Goal: Transaction & Acquisition: Purchase product/service

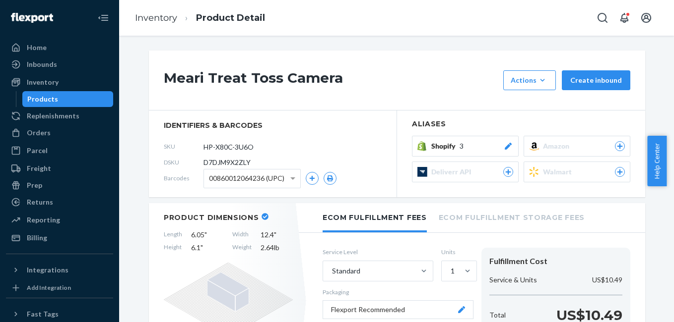
click at [54, 128] on div "Orders" at bounding box center [59, 133] width 105 height 14
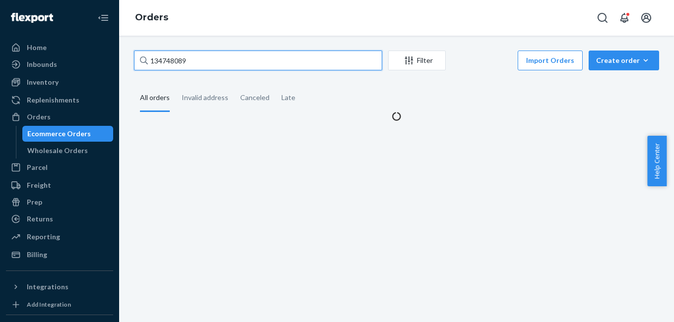
click at [211, 58] on input "134748089" at bounding box center [258, 61] width 248 height 20
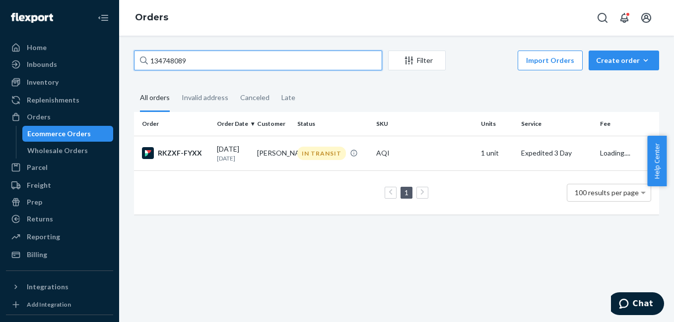
paste input "3347295"
type input "3347295"
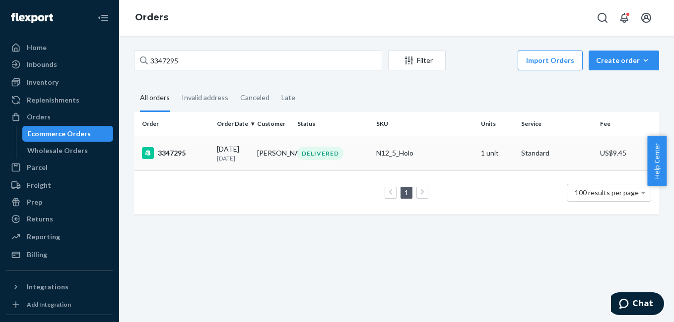
click at [163, 156] on div "3347295" at bounding box center [175, 153] width 67 height 12
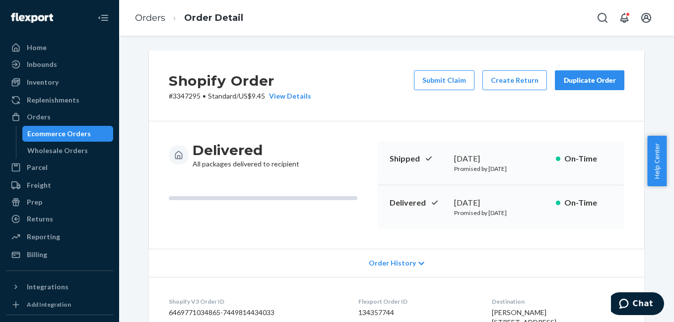
click at [581, 76] on div "Duplicate Order" at bounding box center [589, 80] width 53 height 10
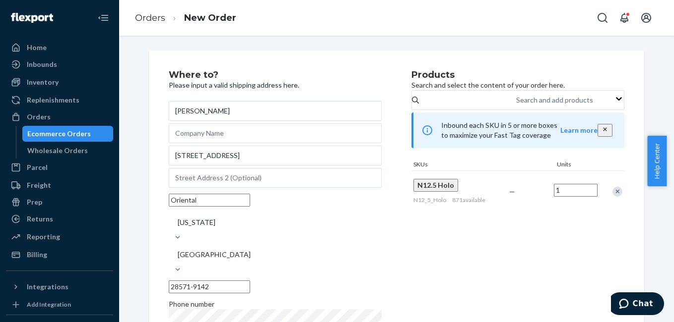
click at [614, 197] on div "Remove Item" at bounding box center [617, 192] width 10 height 10
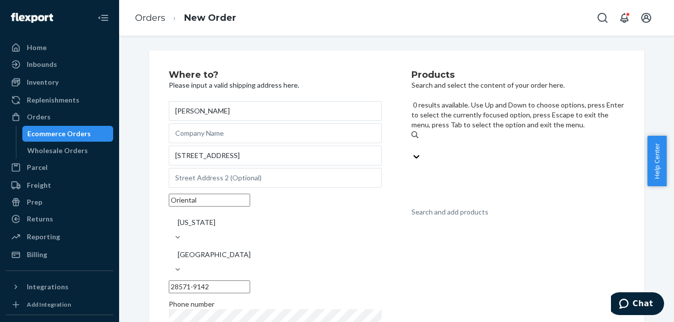
click at [488, 207] on div "Search and add products" at bounding box center [449, 212] width 77 height 10
click at [412, 141] on input "0 results available. Use Up and Down to choose options, press Enter to select t…" at bounding box center [411, 146] width 1 height 10
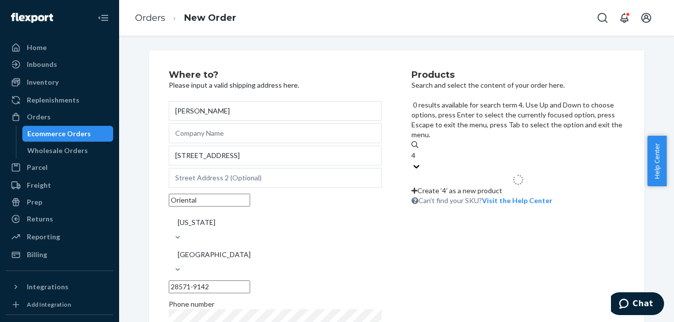
type input "4g"
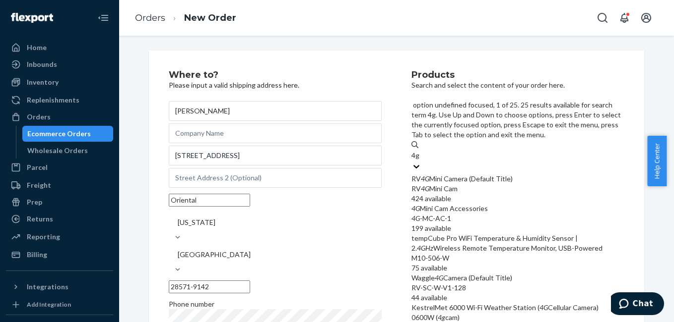
click at [491, 174] on div "RV 4G Mini Camera (Default Title)" at bounding box center [517, 179] width 213 height 10
click at [420, 151] on input "4g" at bounding box center [415, 156] width 8 height 10
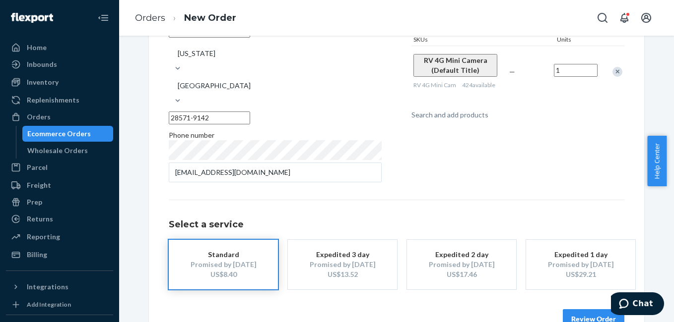
scroll to position [179, 0]
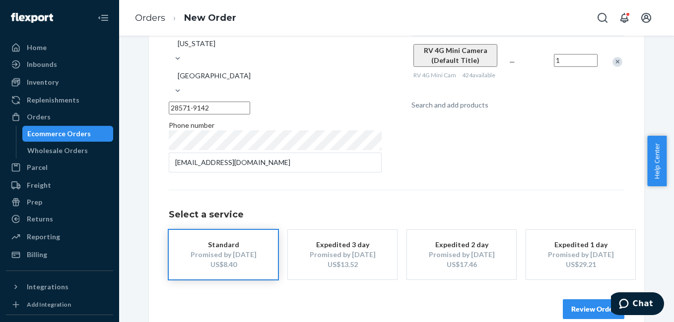
click at [374, 240] on div "Expedited 3 day" at bounding box center [342, 245] width 79 height 10
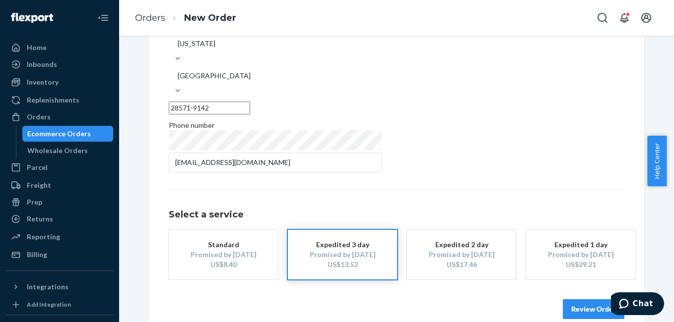
click at [594, 300] on button "Review Order" at bounding box center [594, 310] width 62 height 20
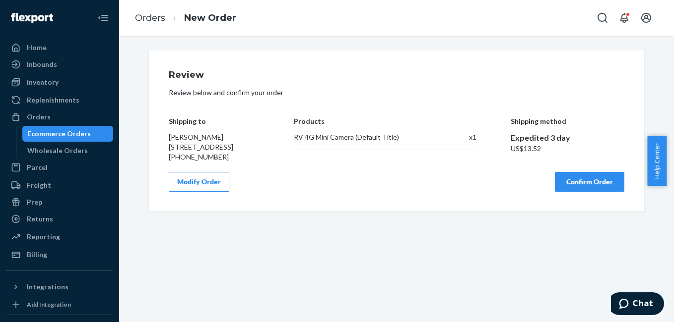
click at [568, 189] on button "Confirm Order" at bounding box center [589, 182] width 69 height 20
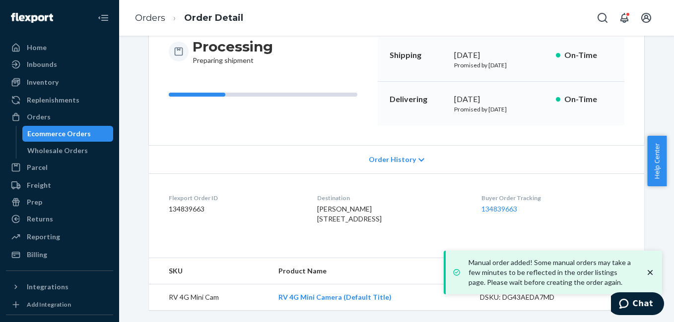
scroll to position [124, 0]
drag, startPoint x: 481, startPoint y: 189, endPoint x: 543, endPoint y: 196, distance: 62.4
click at [543, 196] on dl "Flexport Order ID 134839663 Destination [PERSON_NAME] [STREET_ADDRESS] US Buyer…" at bounding box center [396, 211] width 495 height 74
copy link "134839663"
